Goal: Information Seeking & Learning: Learn about a topic

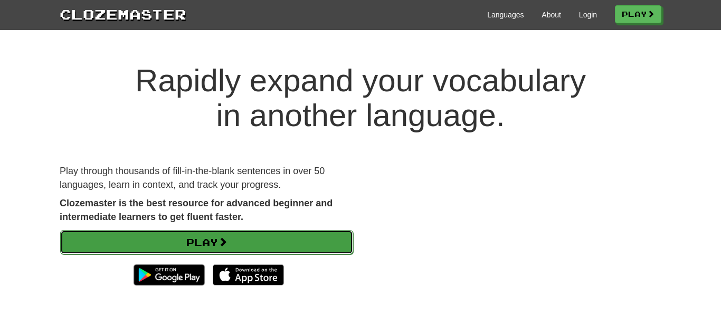
click at [313, 239] on link "Play" at bounding box center [206, 242] width 293 height 24
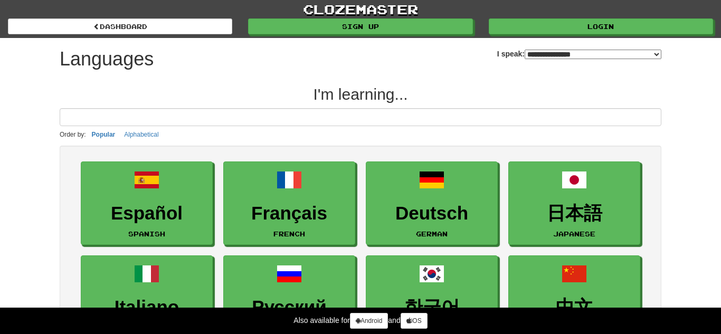
select select "*******"
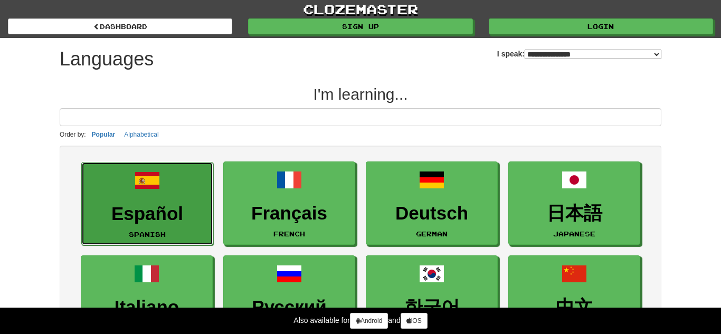
click at [165, 204] on h3 "Español" at bounding box center [147, 214] width 120 height 21
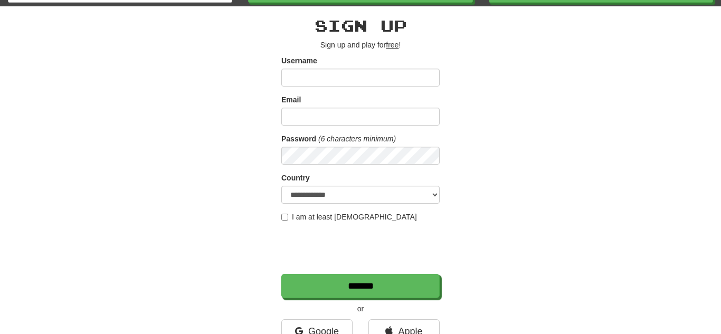
scroll to position [31, 0]
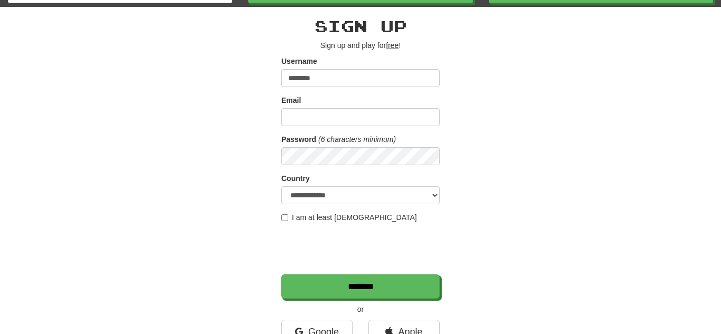
type input "********"
click at [387, 112] on input "Email" at bounding box center [360, 117] width 158 height 18
type input "**********"
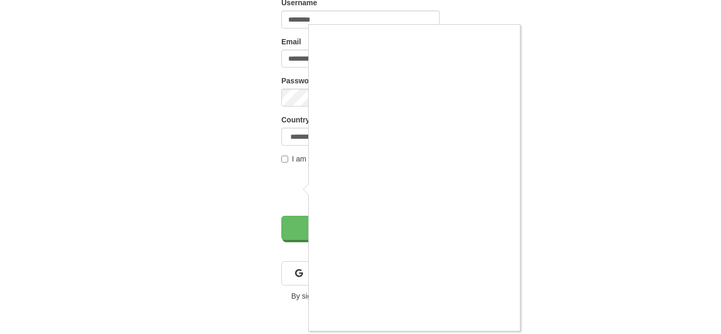
scroll to position [91, 0]
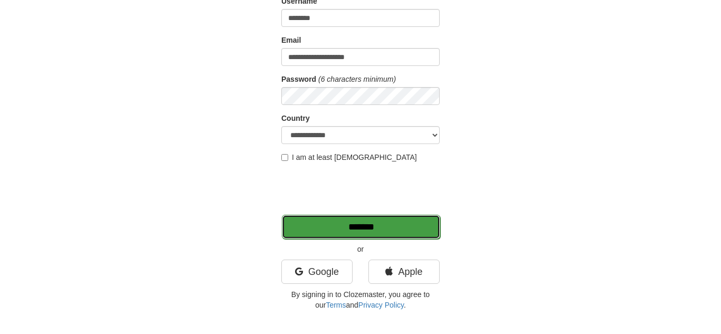
click at [377, 231] on input "*******" at bounding box center [361, 227] width 158 height 24
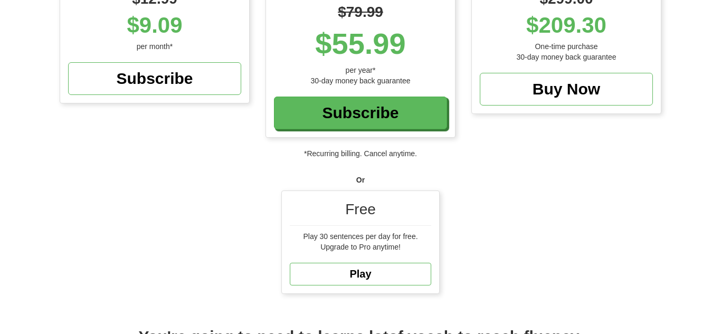
scroll to position [204, 0]
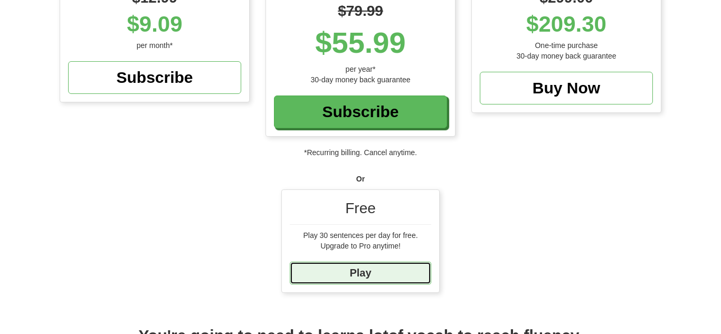
click at [356, 270] on link "Play" at bounding box center [360, 273] width 141 height 23
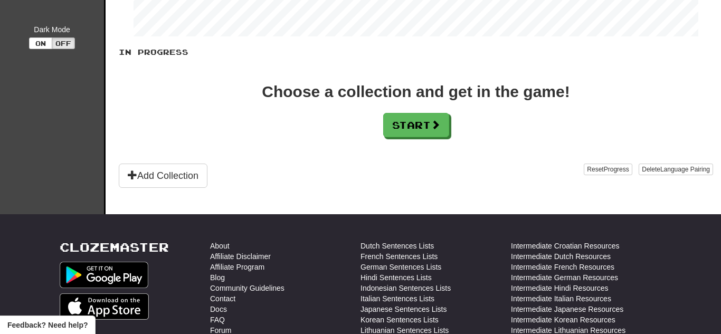
scroll to position [223, 0]
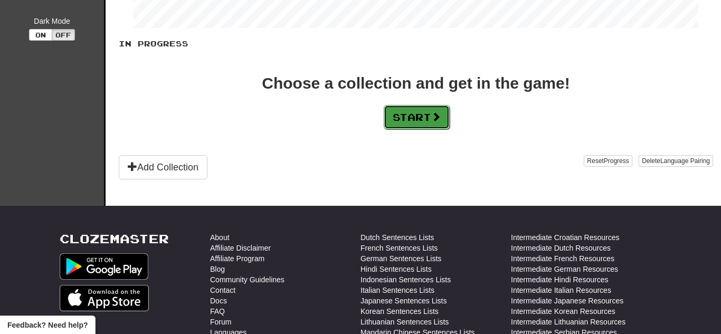
click at [420, 113] on button "Start" at bounding box center [417, 117] width 66 height 24
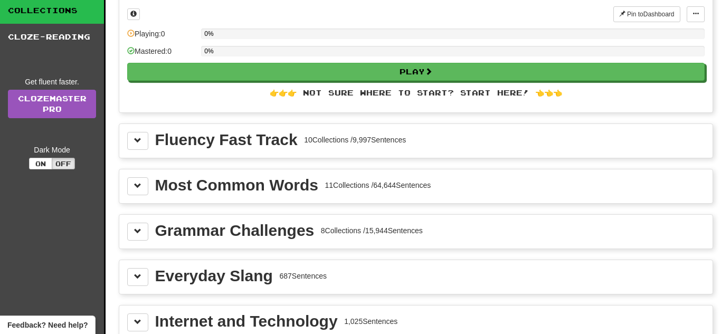
scroll to position [98, 0]
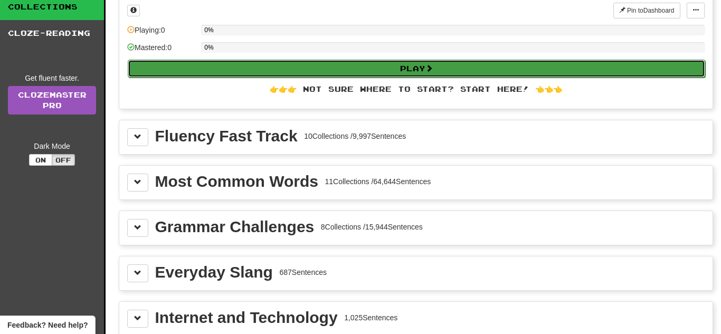
click at [379, 70] on button "Play" at bounding box center [416, 69] width 577 height 18
select select "**"
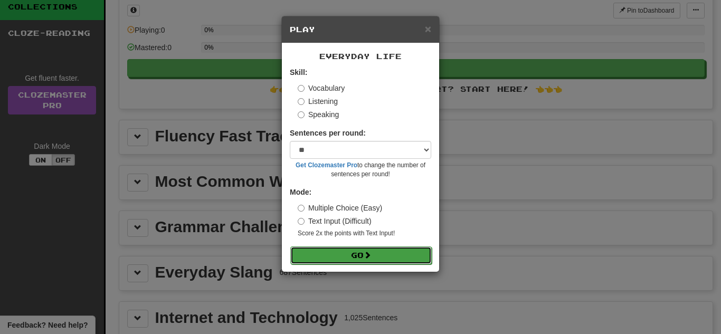
click at [370, 249] on button "Go" at bounding box center [360, 255] width 141 height 18
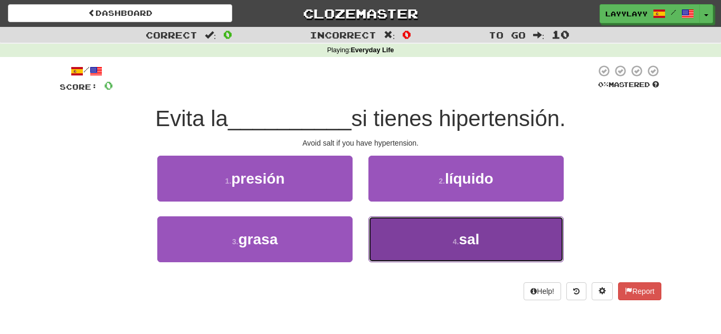
click at [427, 230] on button "4 . sal" at bounding box center [465, 239] width 195 height 46
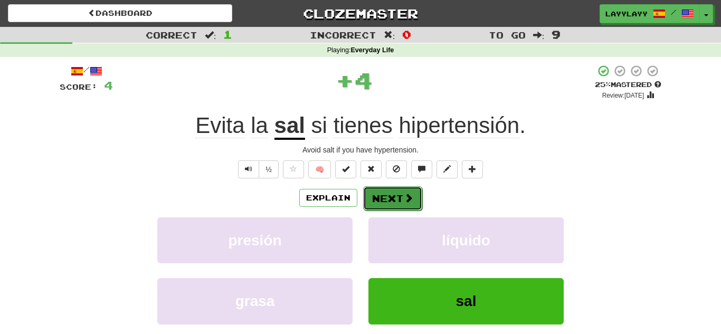
click at [382, 197] on button "Next" at bounding box center [392, 198] width 59 height 24
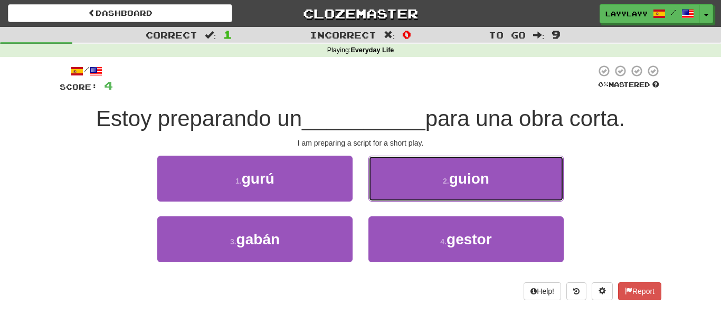
click at [382, 197] on button "2 . guion" at bounding box center [465, 179] width 195 height 46
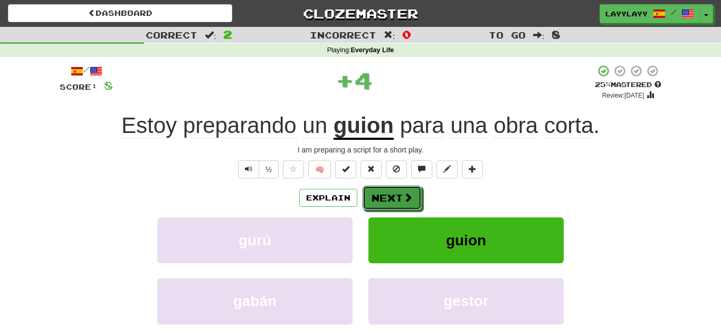
click at [382, 197] on button "Next" at bounding box center [392, 198] width 59 height 24
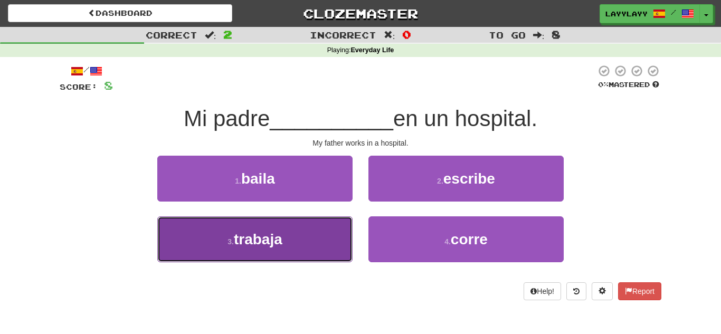
click at [325, 222] on button "3 . trabaja" at bounding box center [254, 239] width 195 height 46
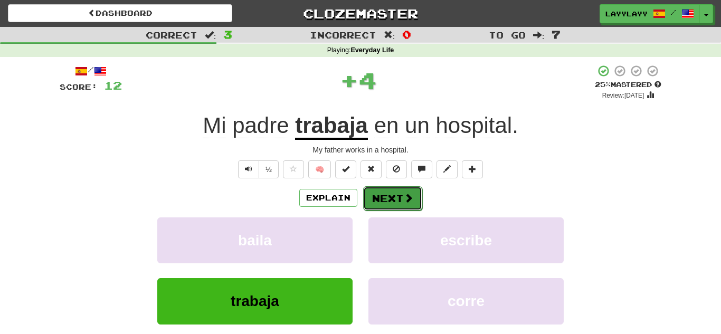
click at [395, 200] on button "Next" at bounding box center [392, 198] width 59 height 24
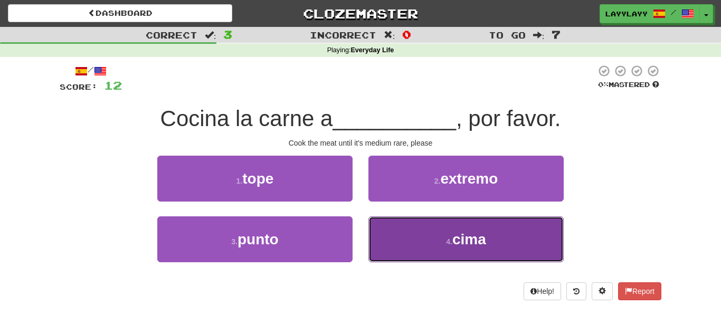
click at [404, 238] on button "4 . cima" at bounding box center [465, 239] width 195 height 46
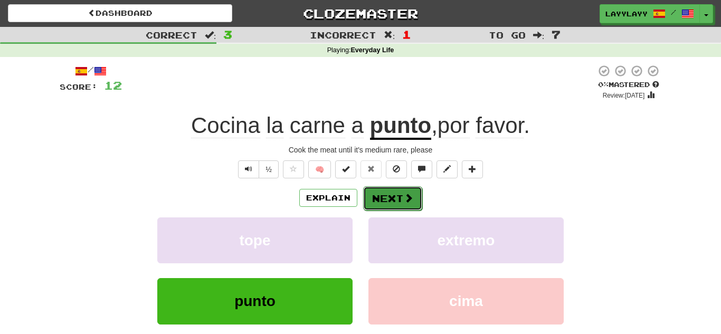
click at [398, 200] on button "Next" at bounding box center [392, 198] width 59 height 24
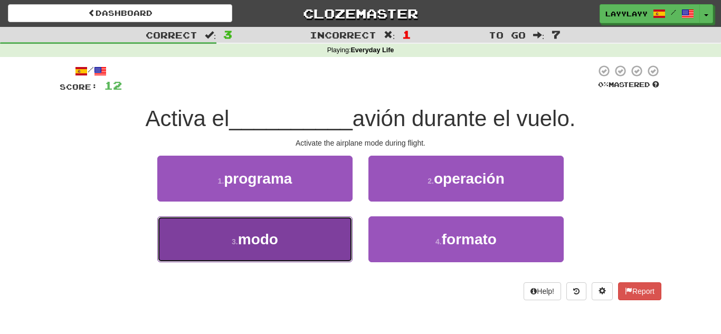
click at [317, 230] on button "3 . modo" at bounding box center [254, 239] width 195 height 46
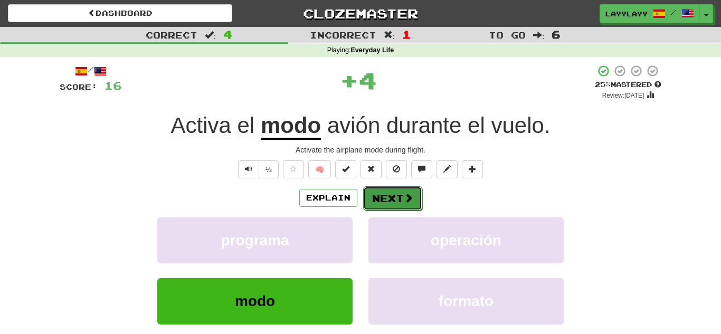
click at [400, 195] on button "Next" at bounding box center [392, 198] width 59 height 24
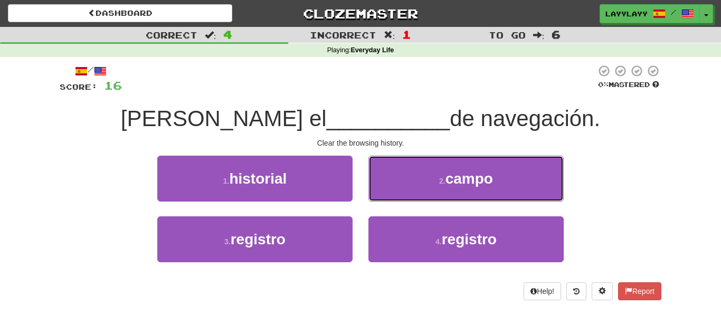
click at [400, 195] on button "2 . campo" at bounding box center [465, 179] width 195 height 46
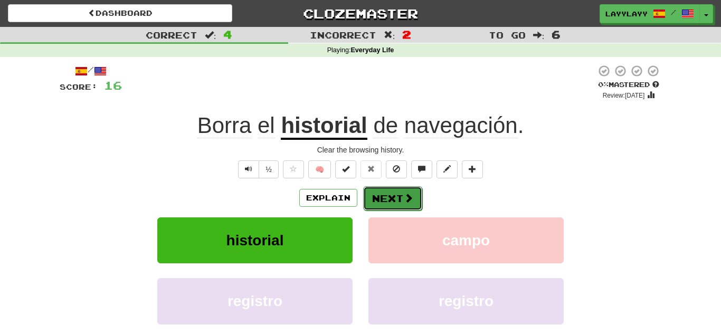
click at [387, 193] on button "Next" at bounding box center [392, 198] width 59 height 24
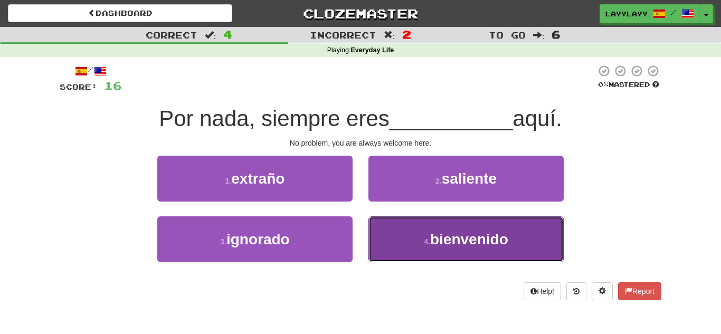
click at [406, 236] on button "4 . bienvenido" at bounding box center [465, 239] width 195 height 46
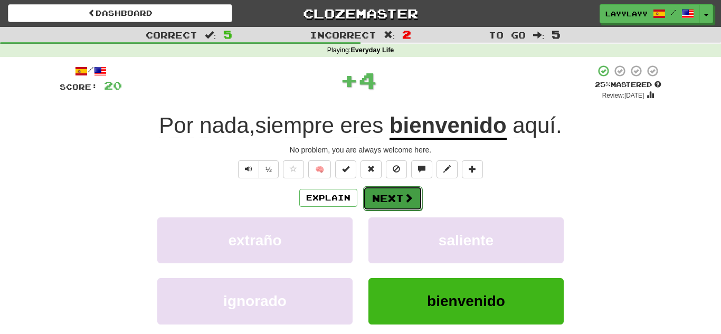
click at [393, 201] on button "Next" at bounding box center [392, 198] width 59 height 24
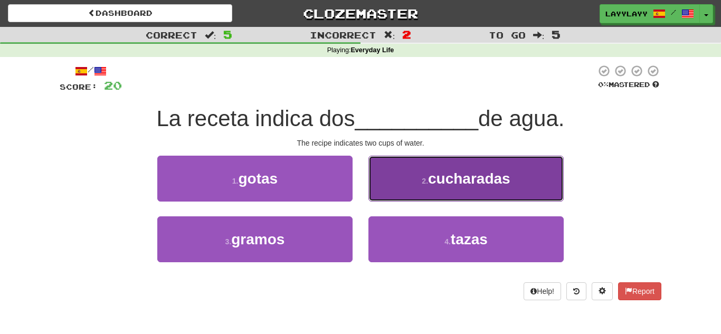
click at [436, 182] on span "cucharadas" at bounding box center [469, 178] width 82 height 16
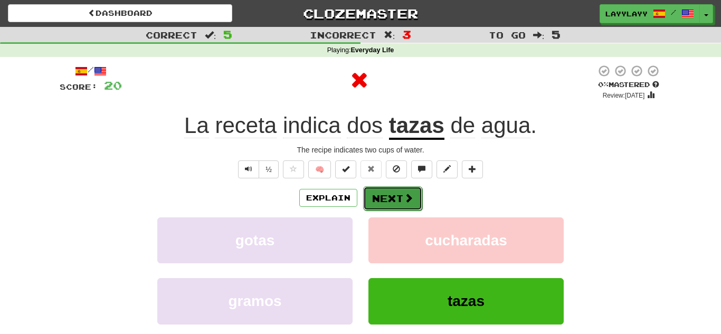
click at [404, 197] on span at bounding box center [409, 198] width 10 height 10
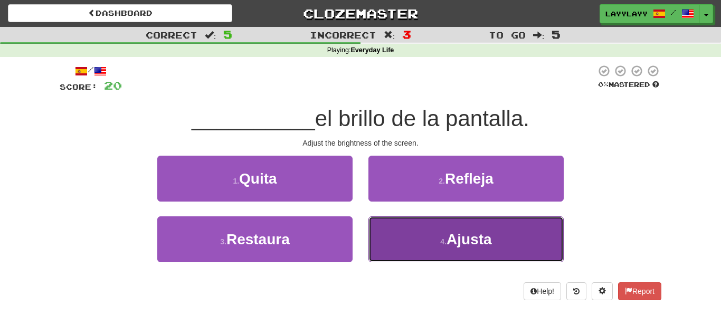
click at [388, 224] on button "4 . Ajusta" at bounding box center [465, 239] width 195 height 46
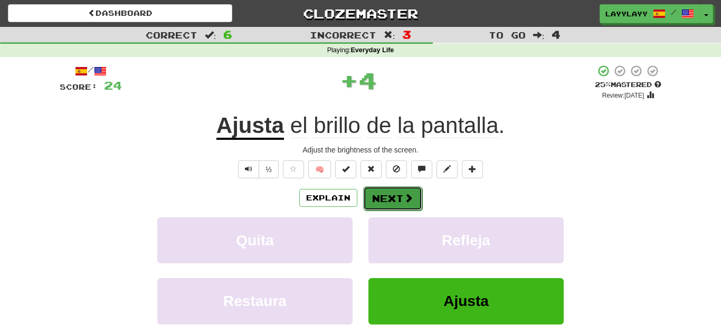
click at [388, 201] on button "Next" at bounding box center [392, 198] width 59 height 24
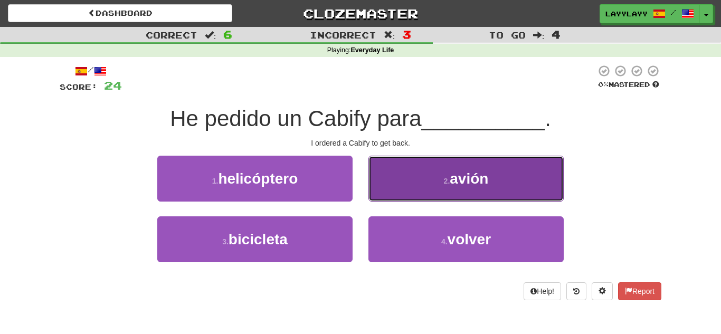
click at [406, 177] on button "2 . avión" at bounding box center [465, 179] width 195 height 46
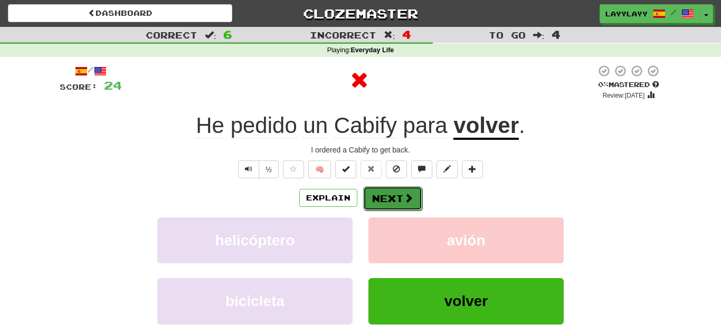
click at [395, 200] on button "Next" at bounding box center [392, 198] width 59 height 24
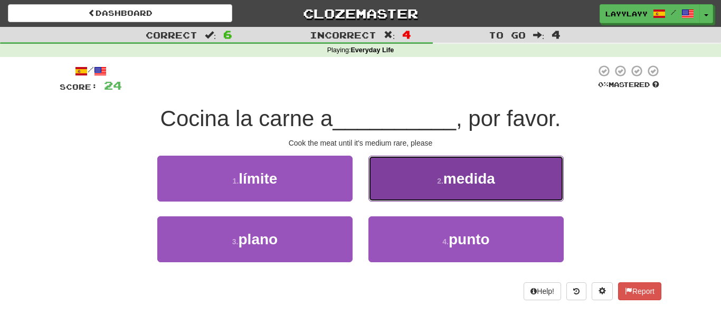
click at [449, 179] on span "medida" at bounding box center [469, 178] width 52 height 16
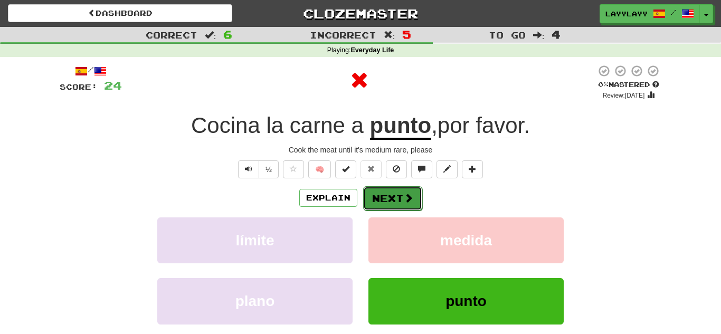
click at [396, 194] on button "Next" at bounding box center [392, 198] width 59 height 24
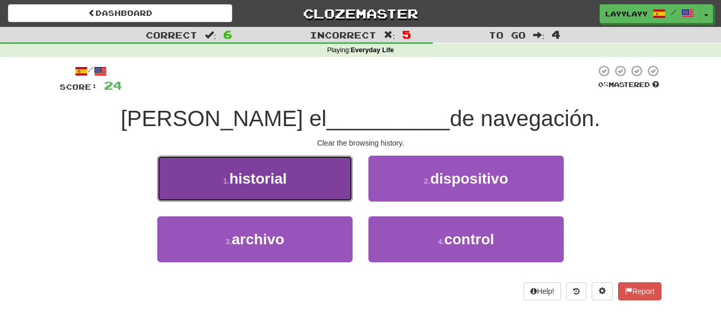
click at [304, 174] on button "1 . historial" at bounding box center [254, 179] width 195 height 46
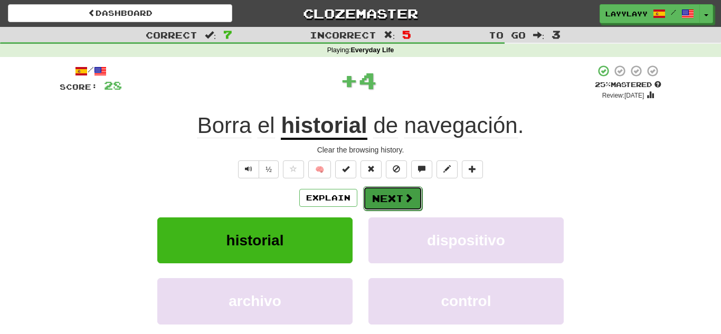
click at [379, 198] on button "Next" at bounding box center [392, 198] width 59 height 24
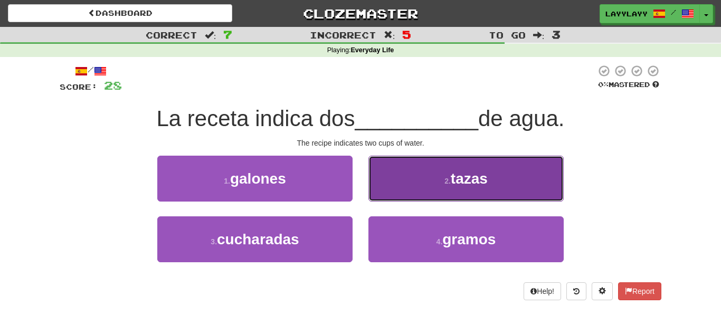
click at [425, 183] on button "2 . tazas" at bounding box center [465, 179] width 195 height 46
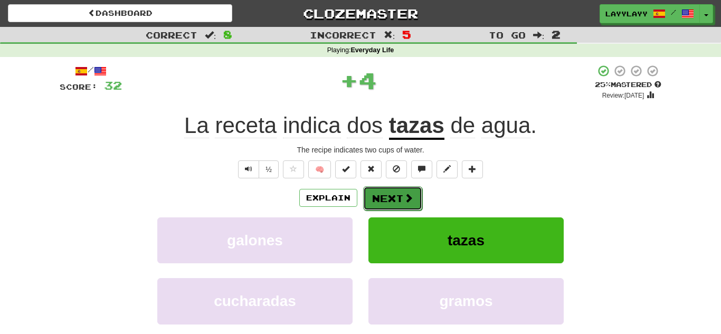
click at [400, 191] on button "Next" at bounding box center [392, 198] width 59 height 24
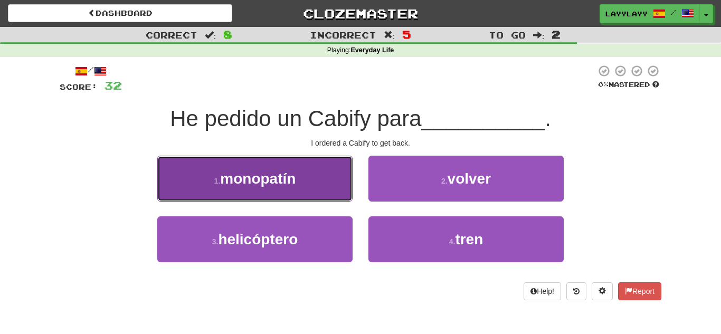
click at [330, 186] on button "1 . monopatín" at bounding box center [254, 179] width 195 height 46
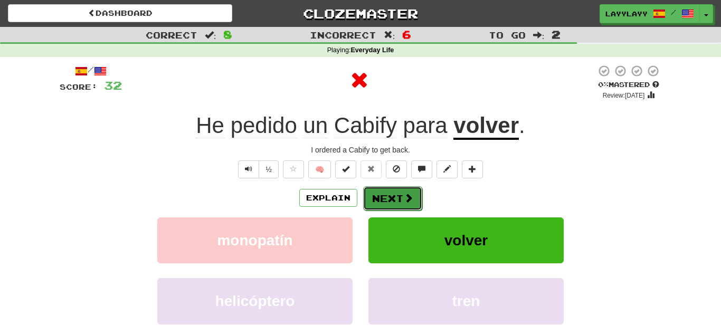
click at [397, 195] on button "Next" at bounding box center [392, 198] width 59 height 24
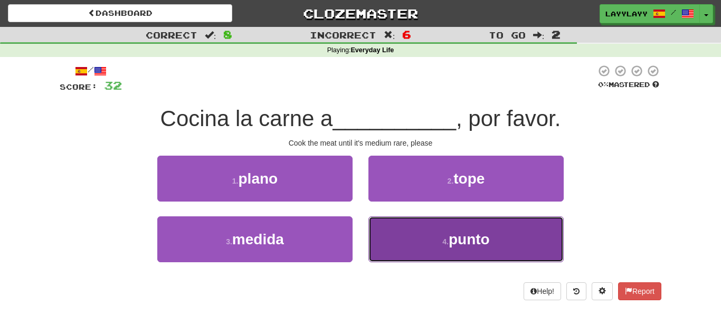
click at [400, 236] on button "4 . punto" at bounding box center [465, 239] width 195 height 46
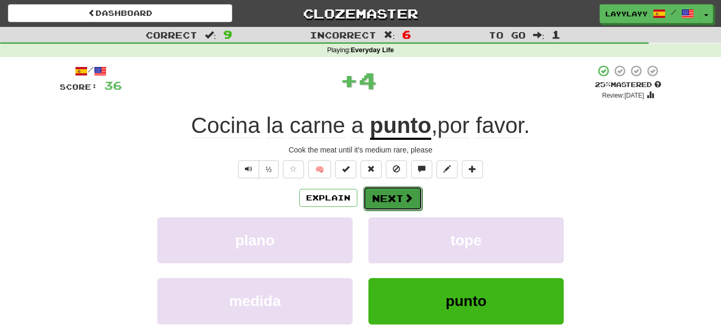
click at [373, 202] on button "Next" at bounding box center [392, 198] width 59 height 24
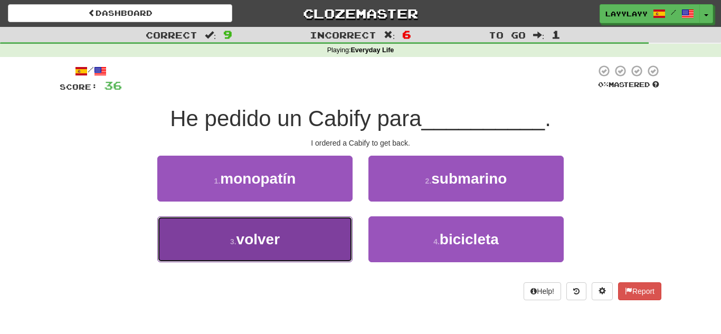
click at [328, 227] on button "3 . volver" at bounding box center [254, 239] width 195 height 46
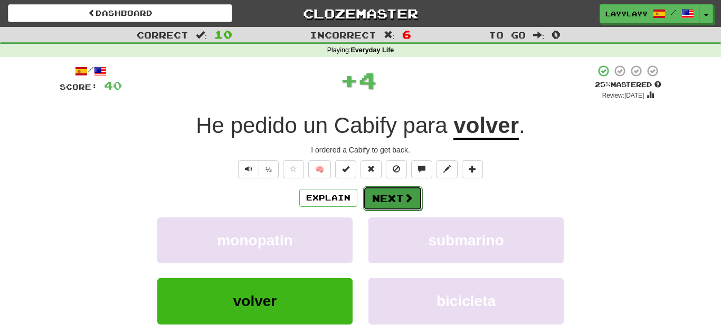
click at [372, 206] on button "Next" at bounding box center [392, 198] width 59 height 24
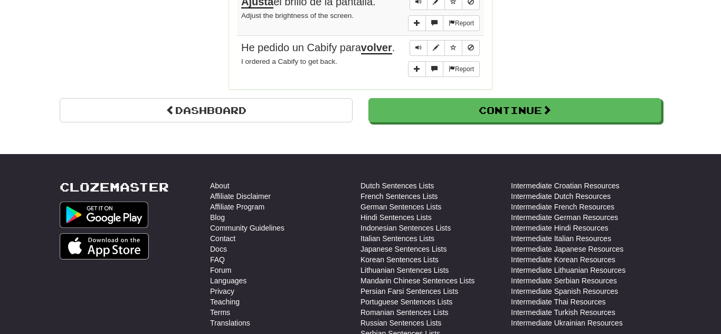
scroll to position [1036, 0]
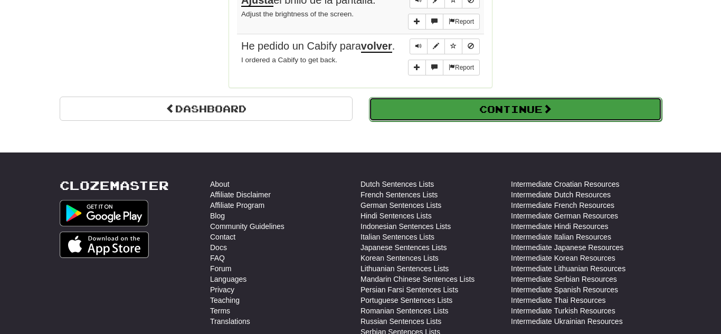
click at [488, 105] on button "Continue" at bounding box center [515, 109] width 293 height 24
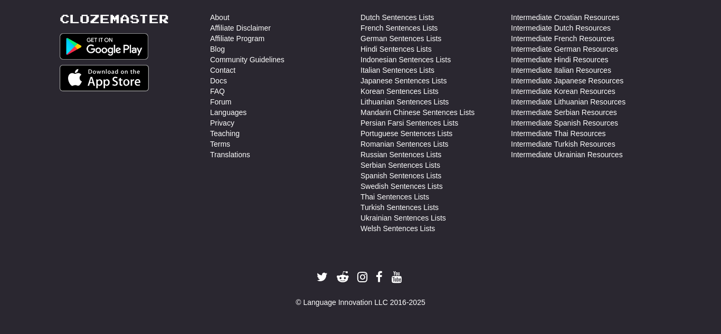
scroll to position [0, 0]
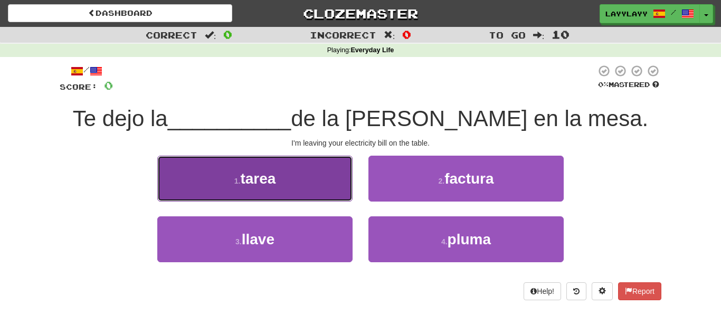
click at [303, 165] on button "1 . tarea" at bounding box center [254, 179] width 195 height 46
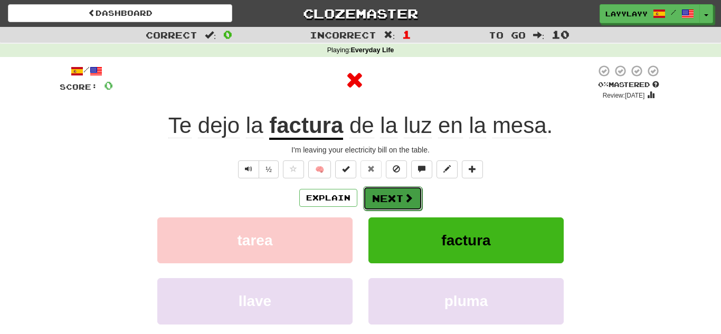
click at [377, 190] on button "Next" at bounding box center [392, 198] width 59 height 24
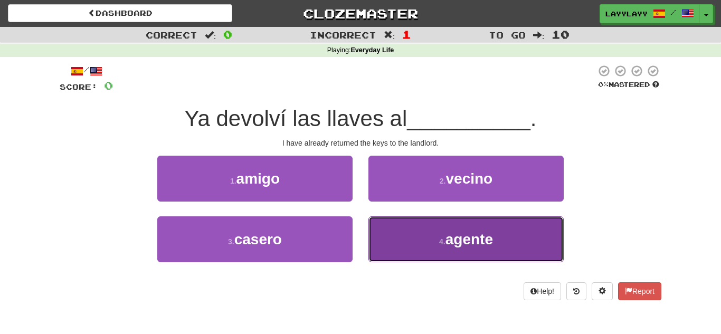
click at [460, 257] on button "4 . agente" at bounding box center [465, 239] width 195 height 46
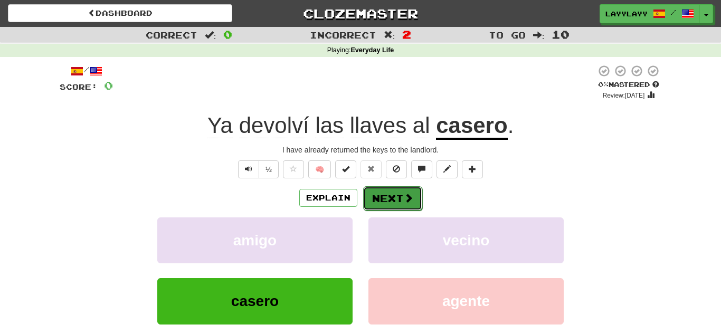
click at [394, 200] on button "Next" at bounding box center [392, 198] width 59 height 24
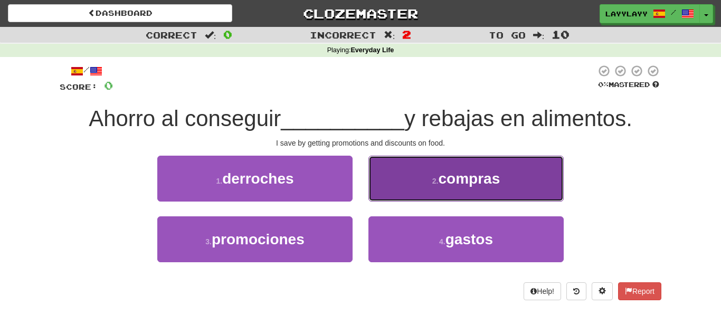
click at [398, 187] on button "2 . compras" at bounding box center [465, 179] width 195 height 46
